Goal: Find specific page/section

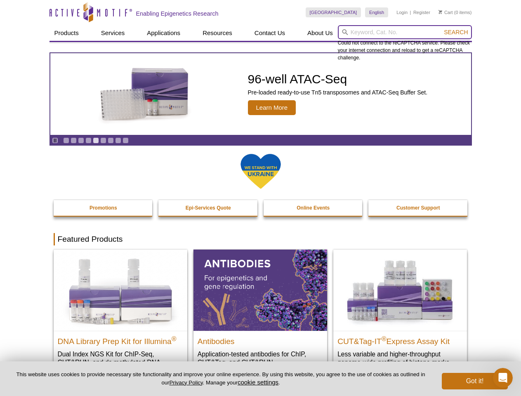
click at [404, 32] on input "search" at bounding box center [405, 32] width 134 height 14
click at [455, 32] on span "Search" at bounding box center [455, 32] width 24 height 7
click at [55, 140] on icon "Pause" at bounding box center [54, 140] width 5 height 5
click at [66, 140] on link "Go to slide 1" at bounding box center [66, 140] width 6 height 6
click at [73, 140] on link "Go to slide 2" at bounding box center [73, 140] width 6 height 6
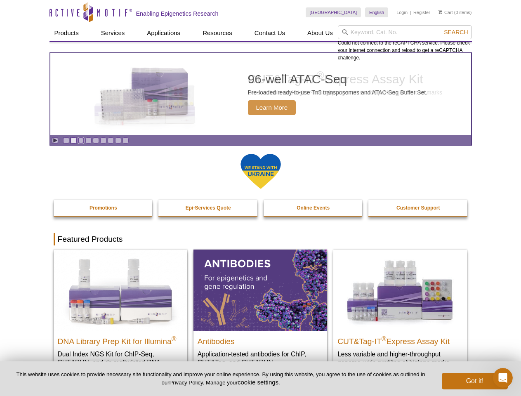
click at [81, 140] on link "Go to slide 3" at bounding box center [81, 140] width 6 height 6
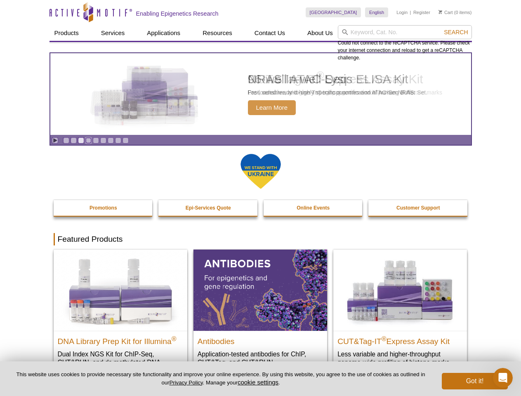
click at [88, 140] on link "Go to slide 4" at bounding box center [88, 140] width 6 height 6
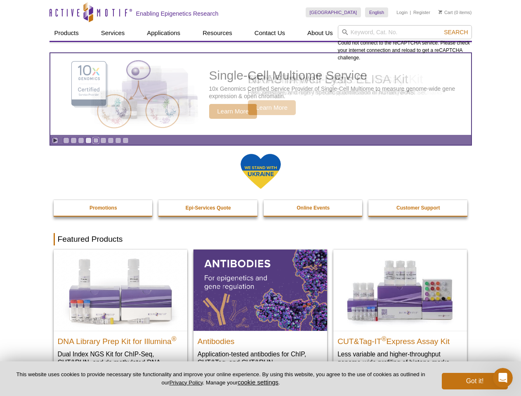
click at [96, 140] on link "Go to slide 5" at bounding box center [96, 140] width 6 height 6
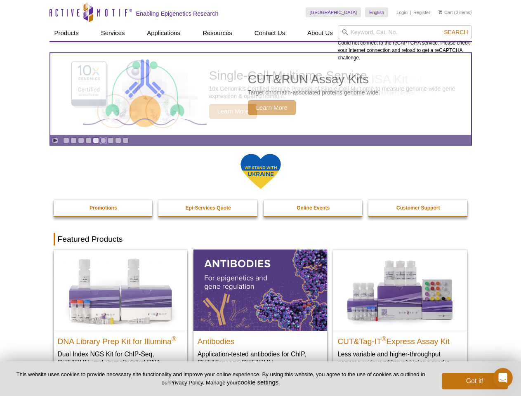
click at [103, 140] on link "Go to slide 6" at bounding box center [103, 140] width 6 height 6
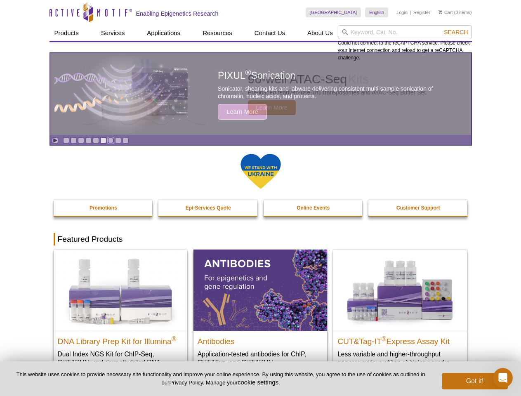
click at [110, 140] on link "Go to slide 7" at bounding box center [111, 140] width 6 height 6
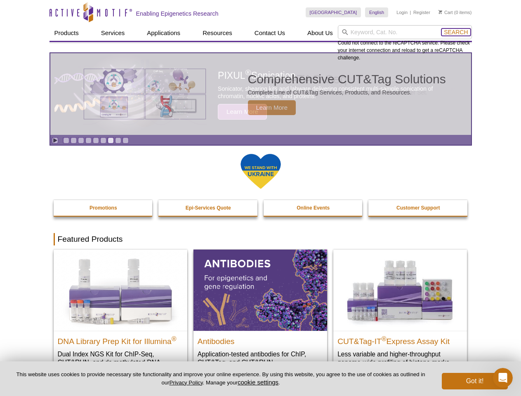
click at [455, 32] on span "Search" at bounding box center [455, 32] width 24 height 7
